Goal: Task Accomplishment & Management: Manage account settings

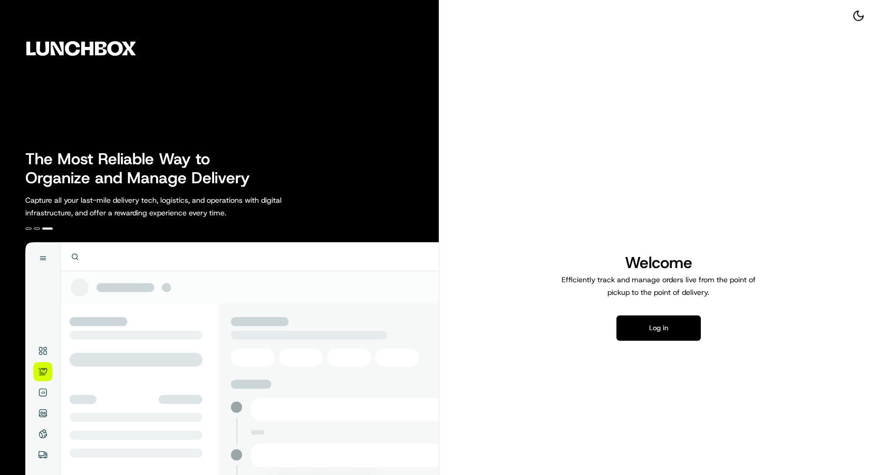
click at [654, 326] on button "Log in" at bounding box center [658, 328] width 84 height 25
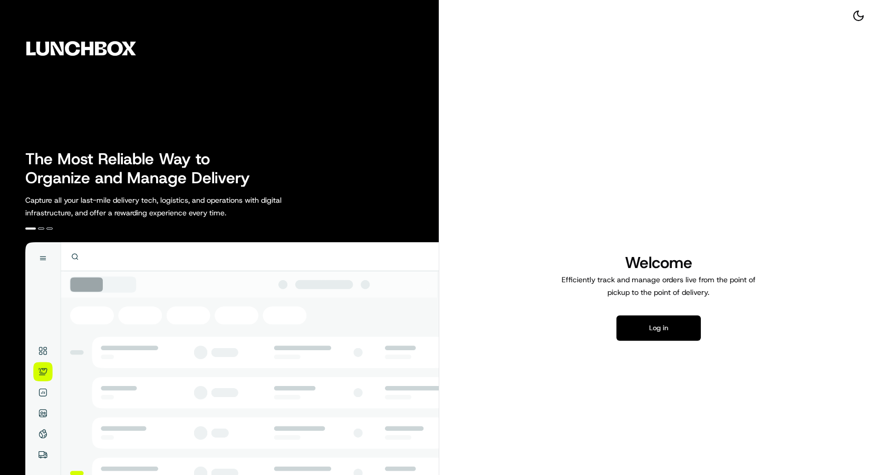
click at [640, 321] on button "Log in" at bounding box center [658, 328] width 84 height 25
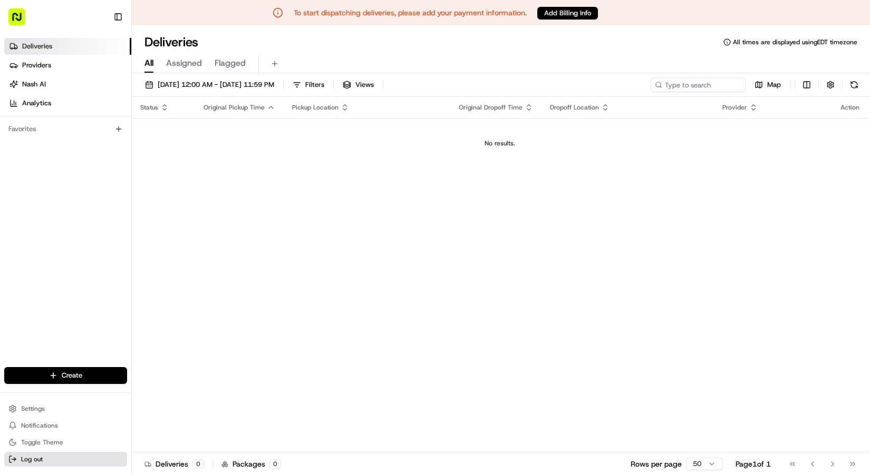
click at [33, 462] on span "Log out" at bounding box center [32, 459] width 22 height 8
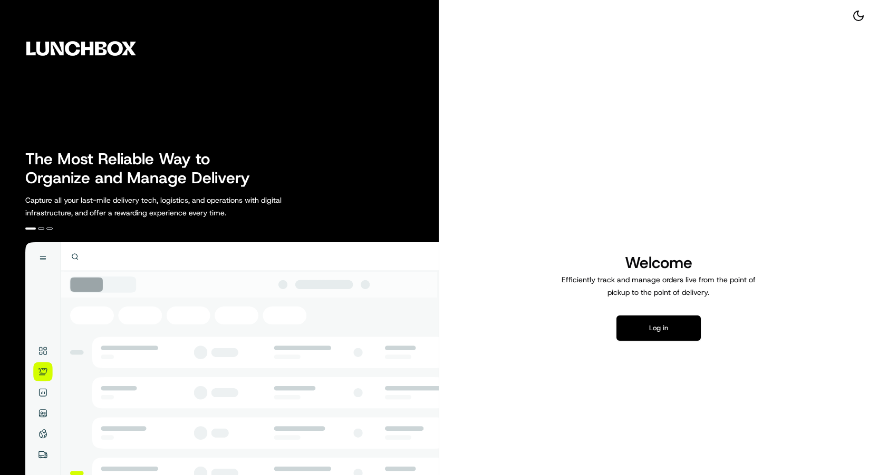
click at [651, 336] on button "Log in" at bounding box center [658, 328] width 84 height 25
click at [674, 329] on button "Log in" at bounding box center [658, 328] width 84 height 25
